Goal: Task Accomplishment & Management: Manage account settings

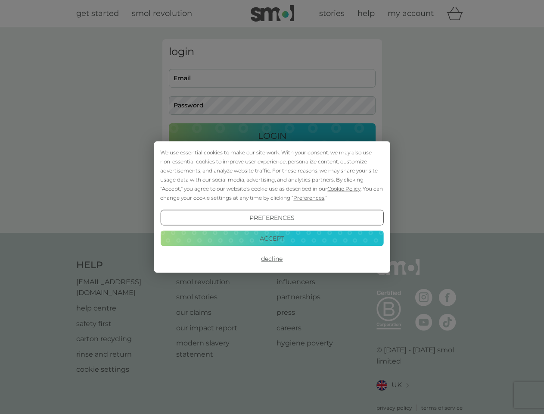
click at [344, 188] on span "Cookie Policy" at bounding box center [344, 188] width 33 height 6
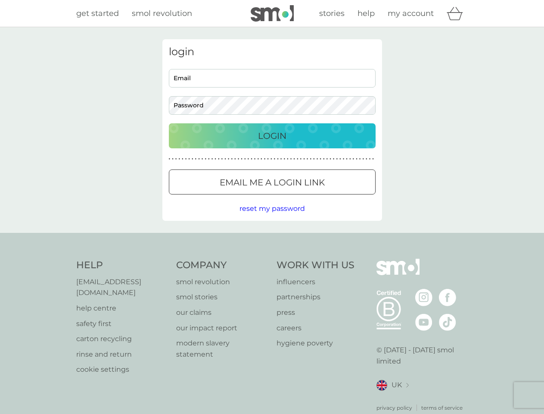
click at [308, 197] on div "login Email Password Login ● ● ● ● ● ● ● ● ● ● ● ● ● ● ● ● ● ● ● ● ● ● ● ● ● ● …" at bounding box center [273, 129] width 220 height 181
click at [272, 218] on div "login Email Password Login ● ● ● ● ● ● ● ● ● ● ● ● ● ● ● ● ● ● ● ● ● ● ● ● ● ● …" at bounding box center [273, 129] width 220 height 181
click at [272, 259] on div "Help [EMAIL_ADDRESS][DOMAIN_NAME] help centre safety first carton recycling rin…" at bounding box center [272, 335] width 392 height 153
click at [272, 238] on div "Help [EMAIL_ADDRESS][DOMAIN_NAME] help centre safety first carton recycling rin…" at bounding box center [272, 335] width 544 height 205
